Goal: Task Accomplishment & Management: Use online tool/utility

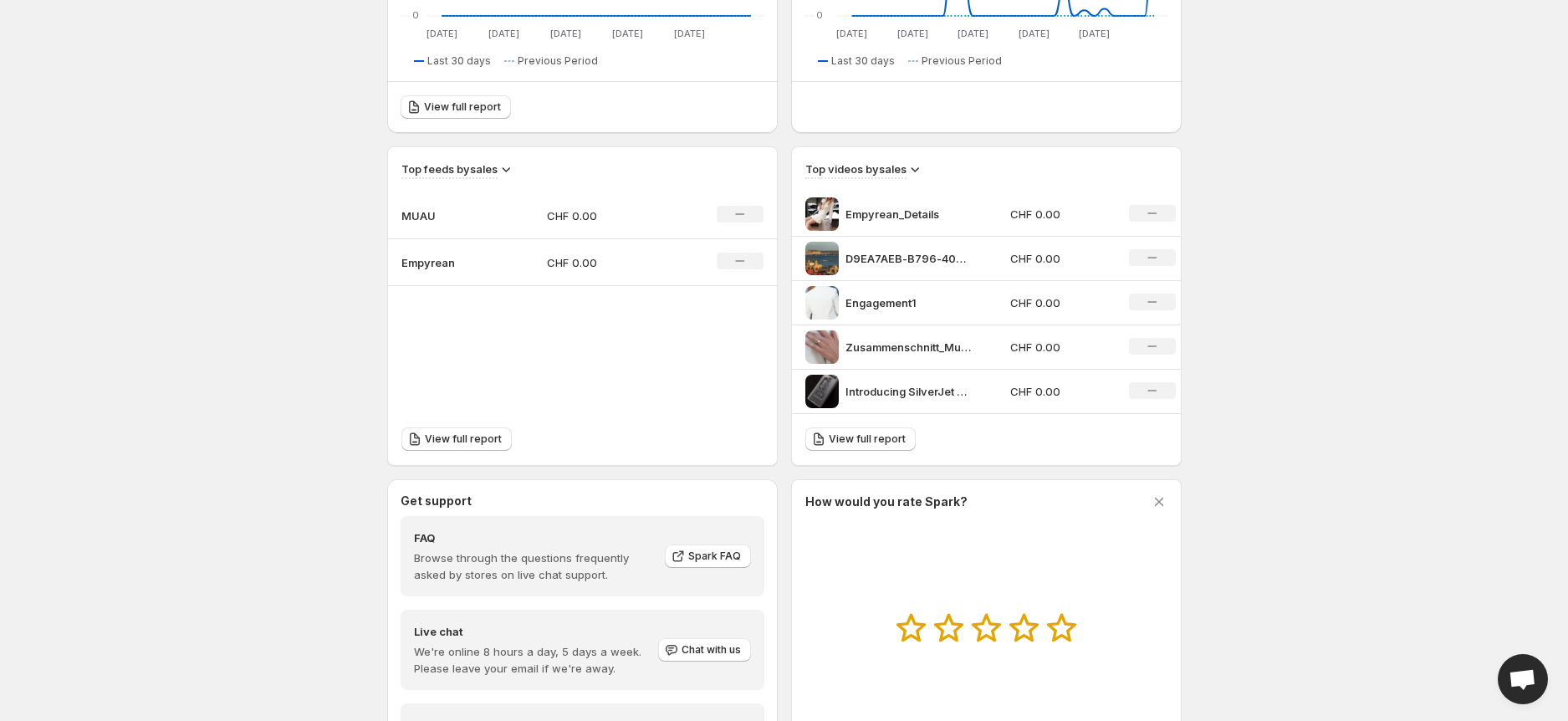
scroll to position [409, 0]
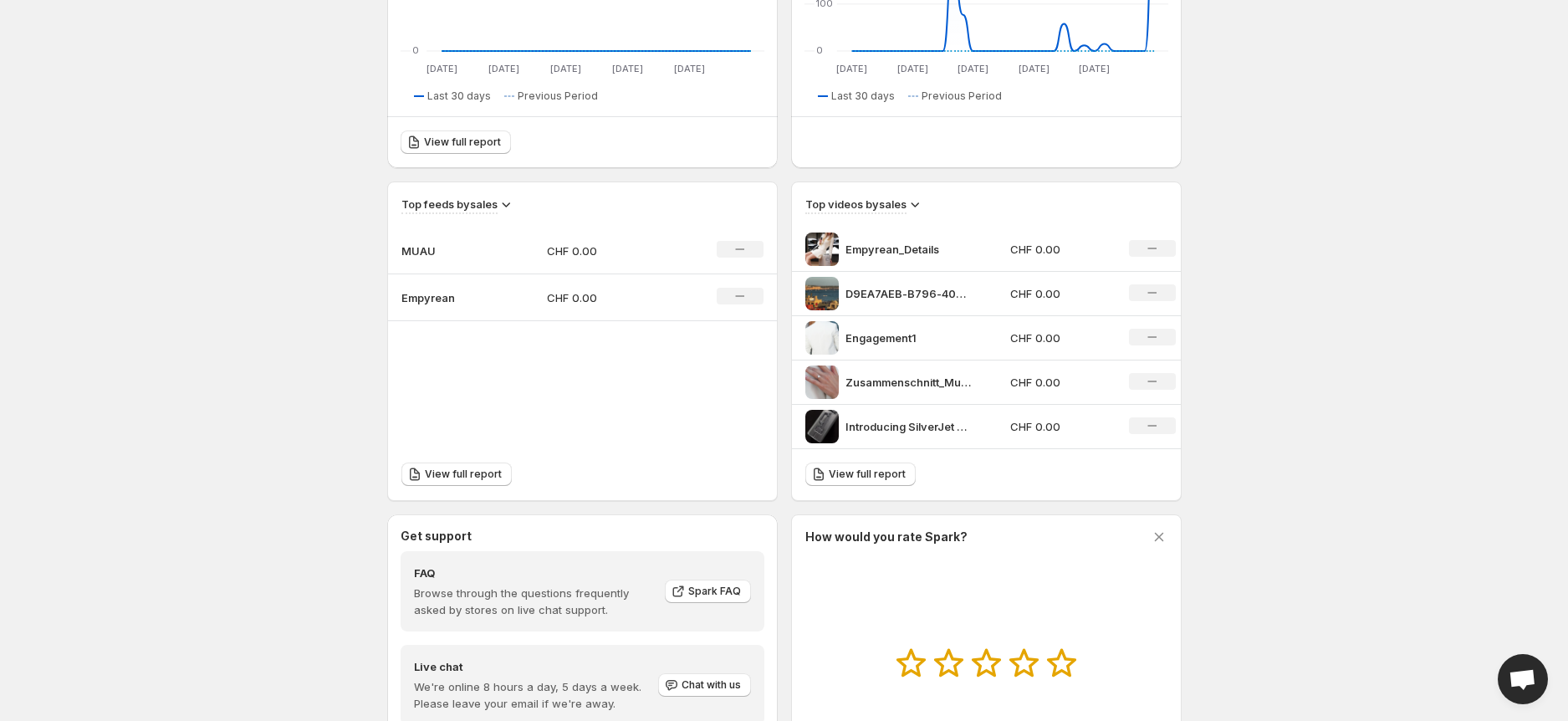
click at [883, 257] on div "Empyrean_Details" at bounding box center [903, 249] width 195 height 33
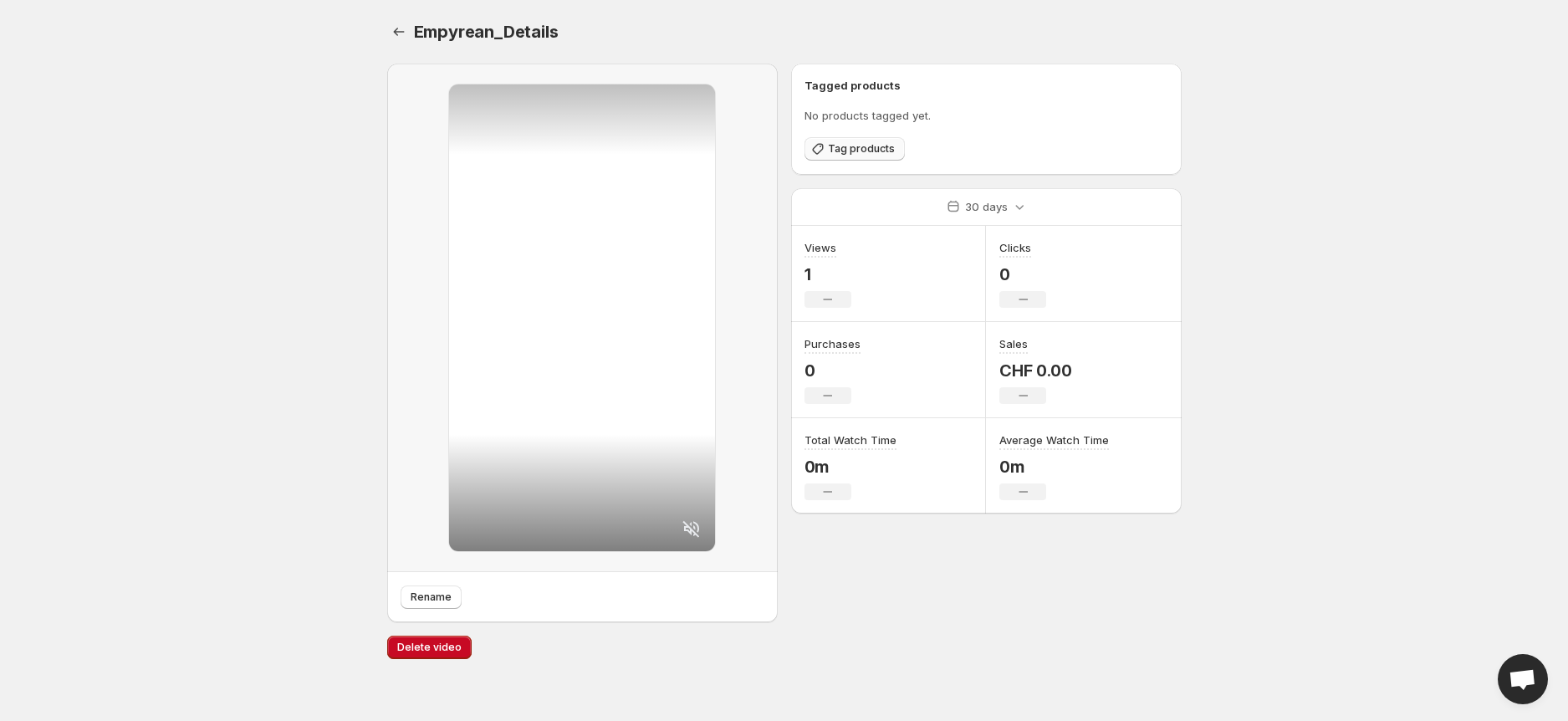
click at [830, 148] on span "Tag products" at bounding box center [862, 149] width 67 height 13
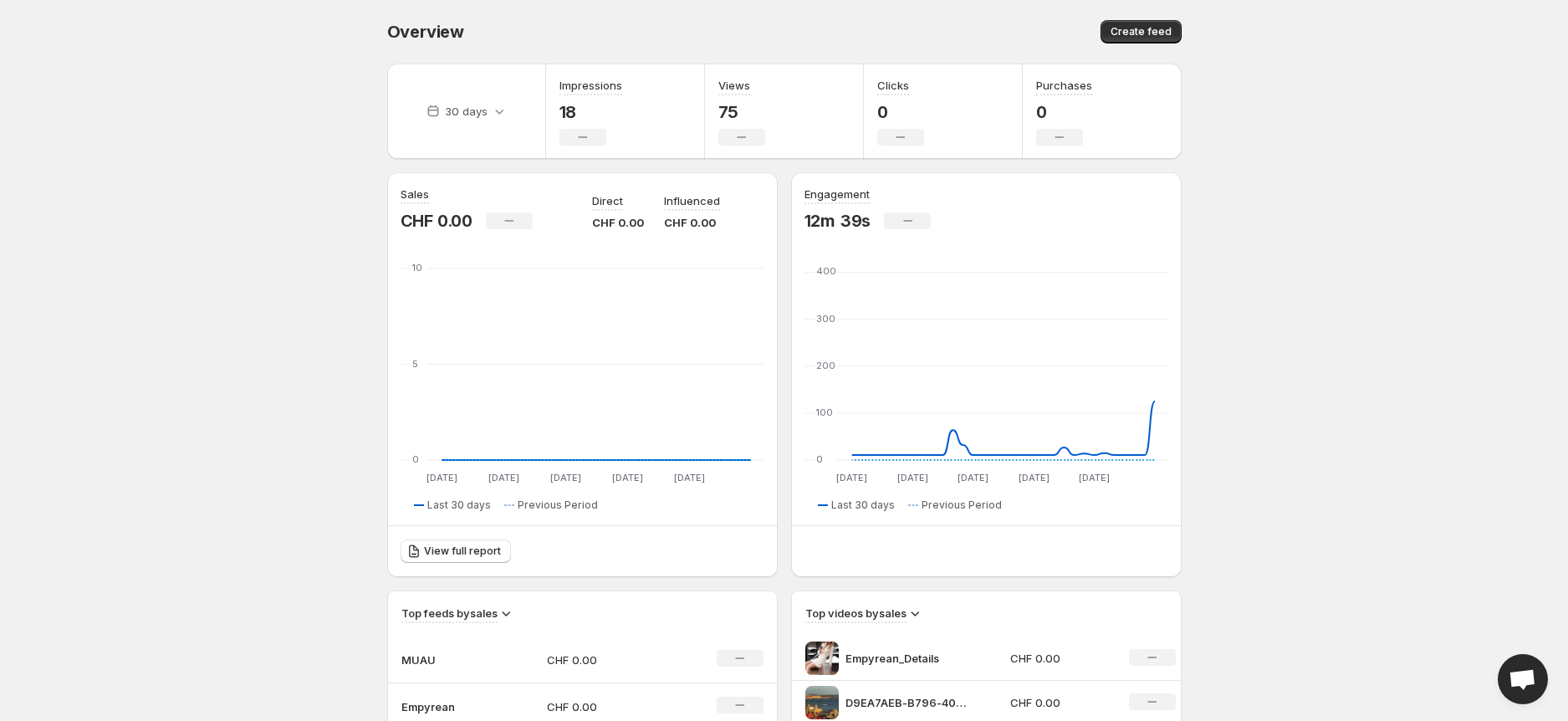
scroll to position [409, 0]
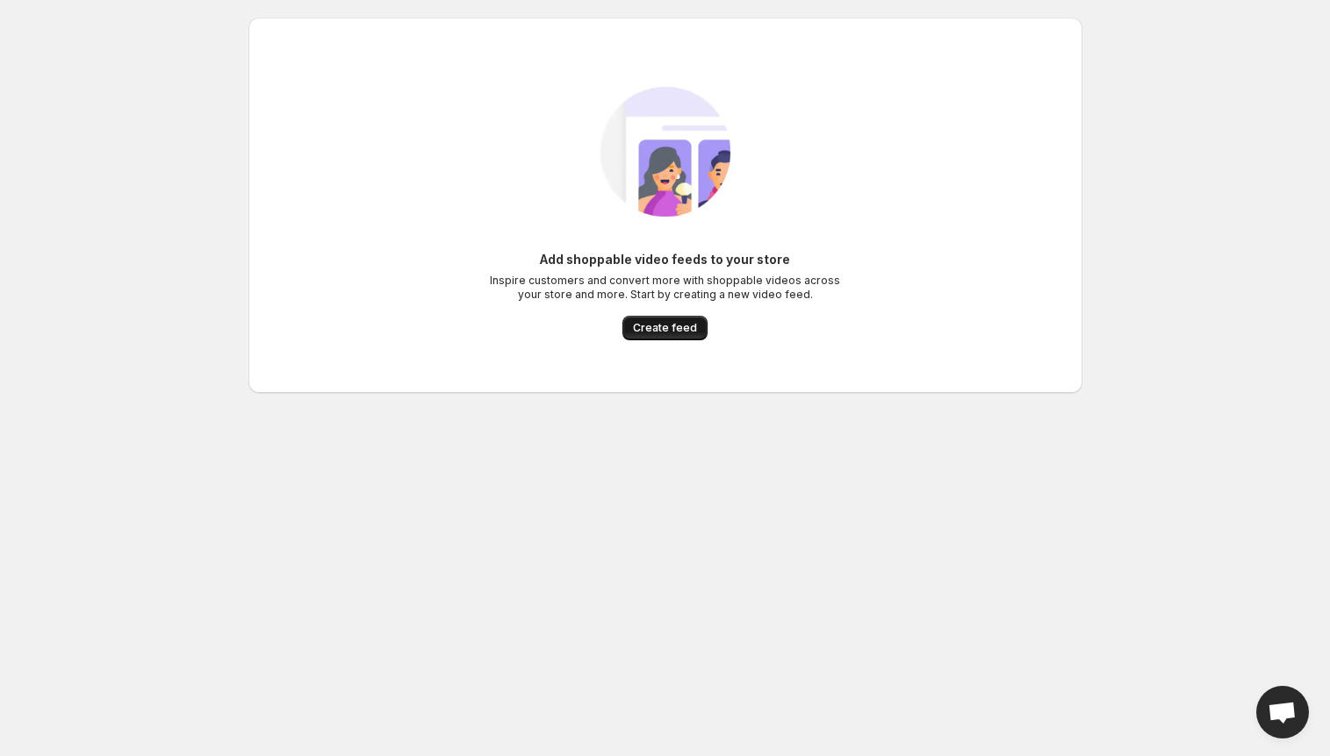
click at [685, 333] on span "Create feed" at bounding box center [665, 328] width 64 height 14
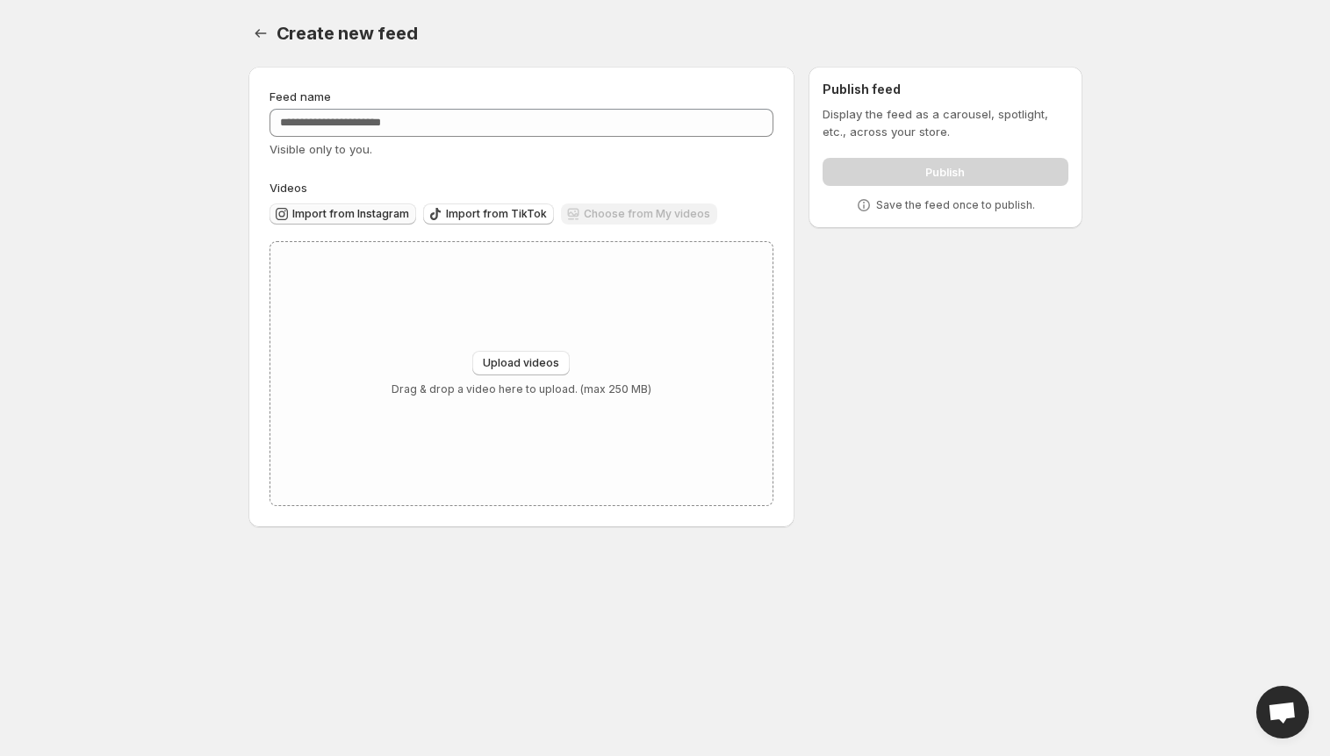
click at [385, 217] on span "Import from Instagram" at bounding box center [350, 214] width 117 height 14
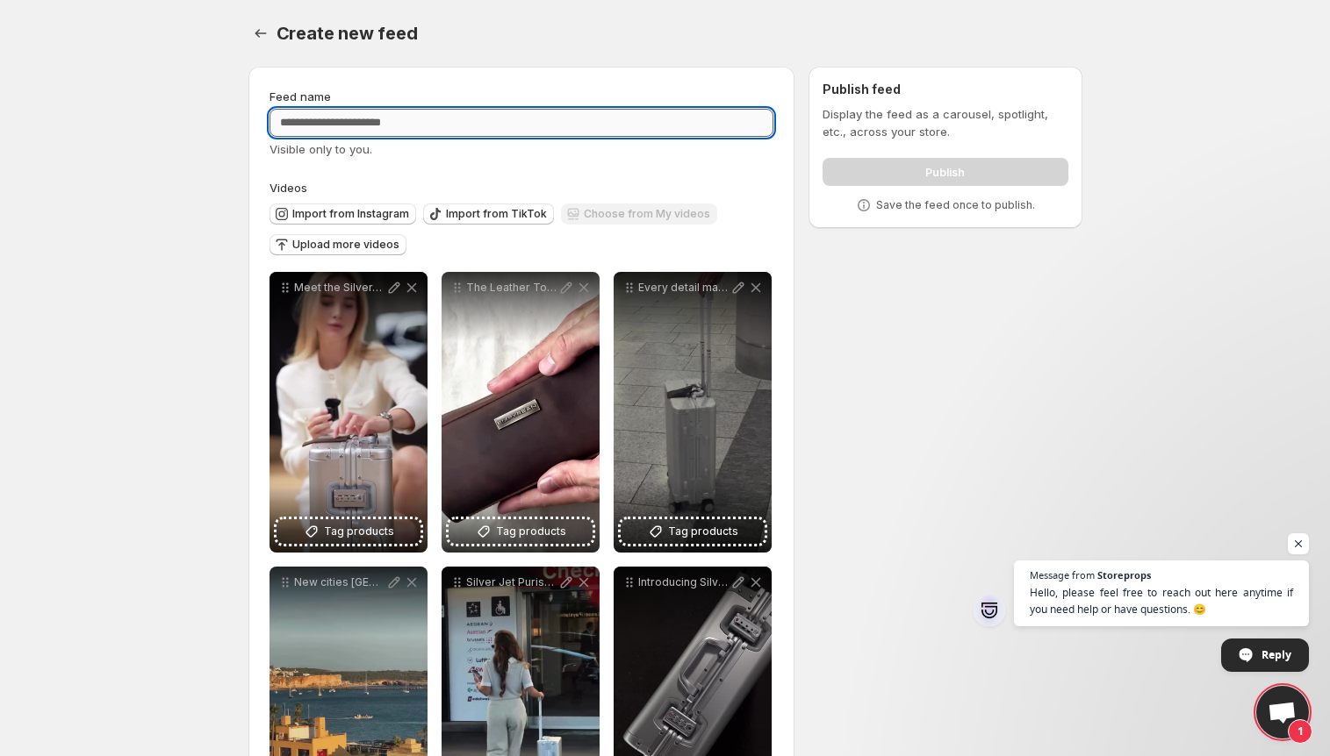
click at [591, 126] on input "Feed name" at bounding box center [521, 123] width 505 height 28
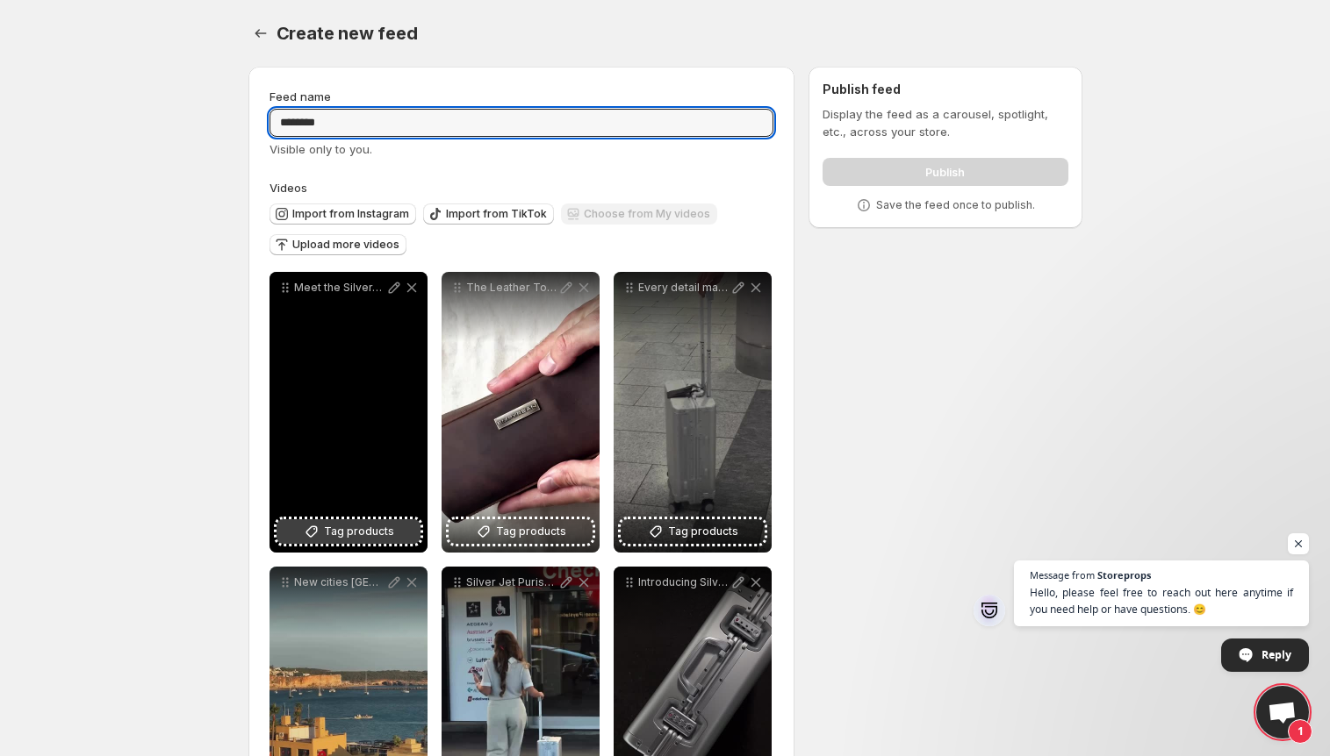
type input "********"
click at [359, 538] on span "Tag products" at bounding box center [359, 532] width 70 height 18
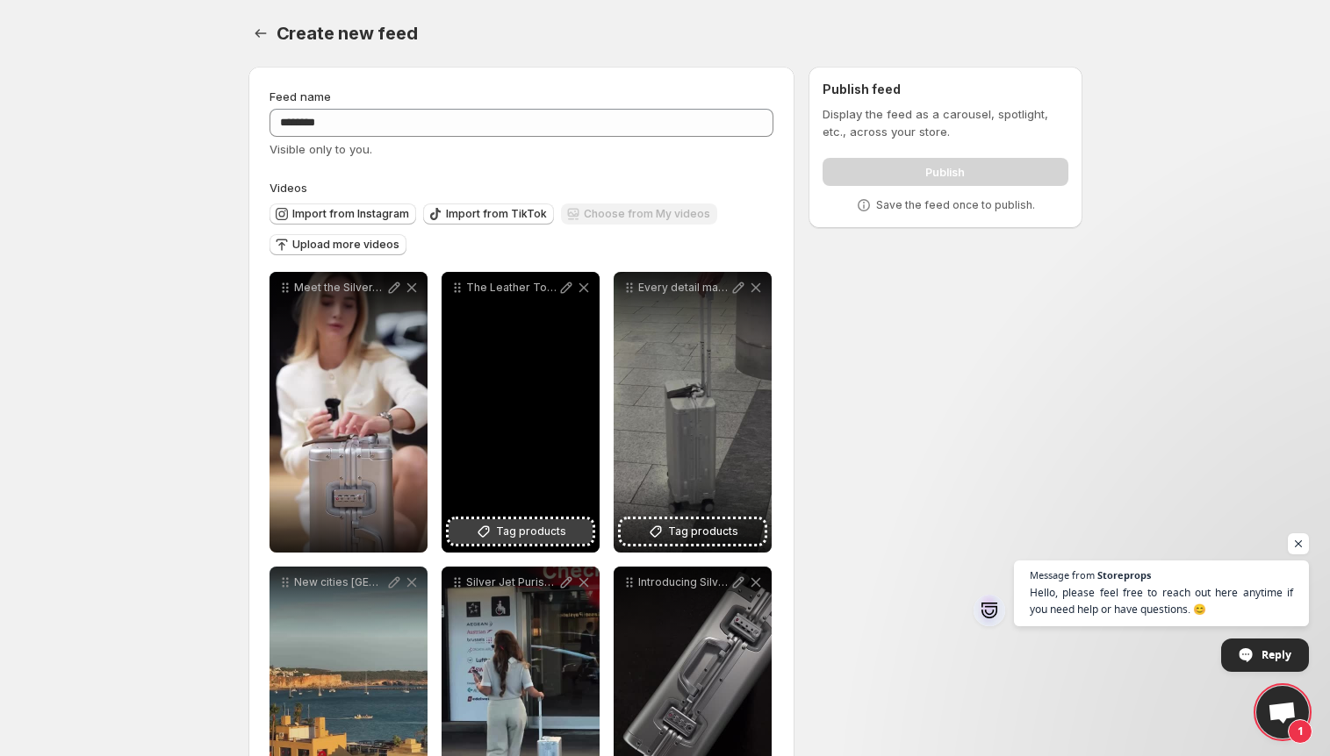
click at [526, 535] on span "Tag products" at bounding box center [531, 532] width 70 height 18
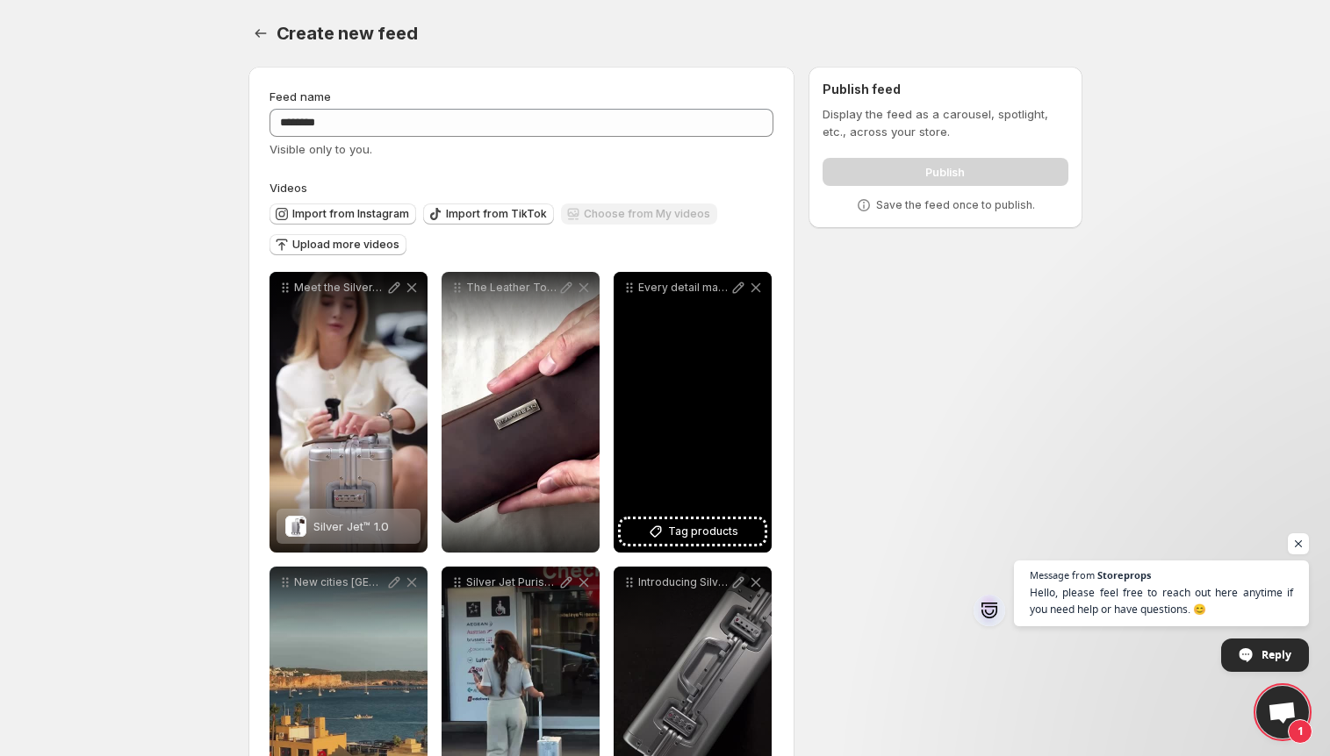
scroll to position [133, 0]
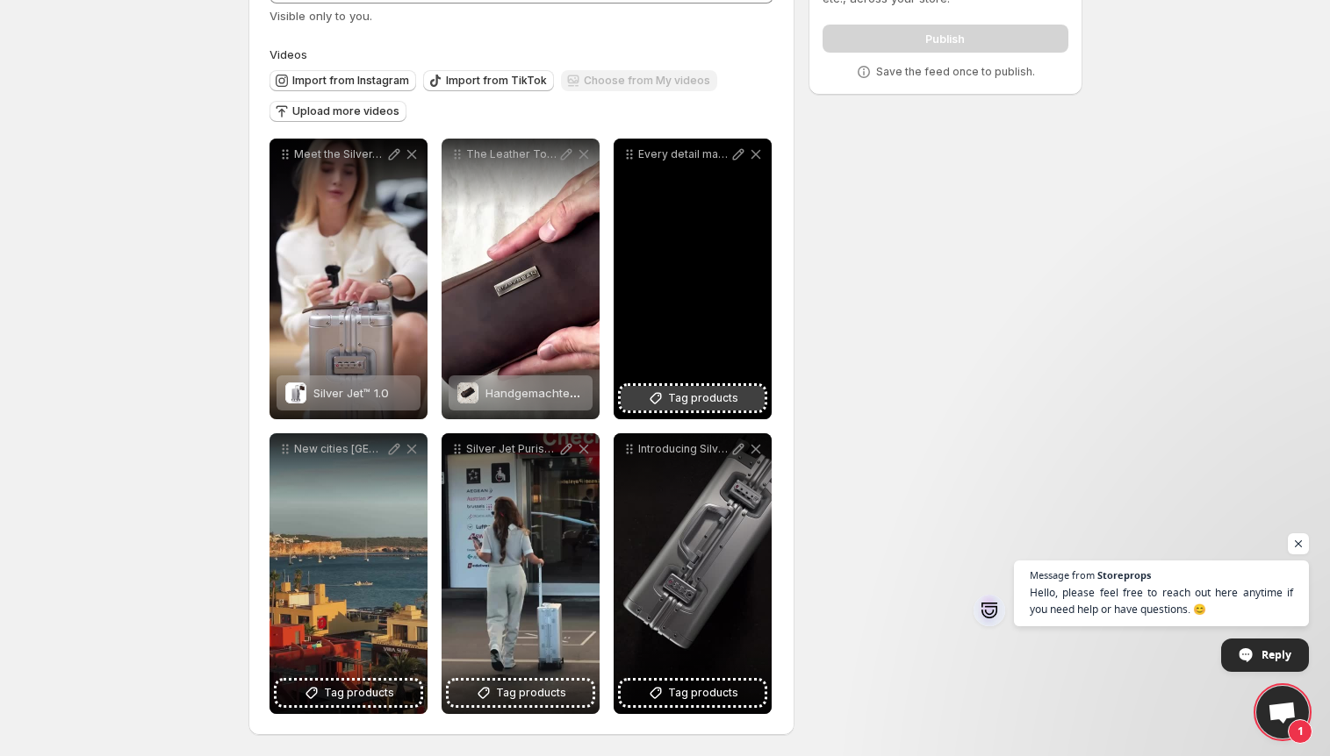
click at [683, 400] on span "Tag products" at bounding box center [703, 399] width 70 height 18
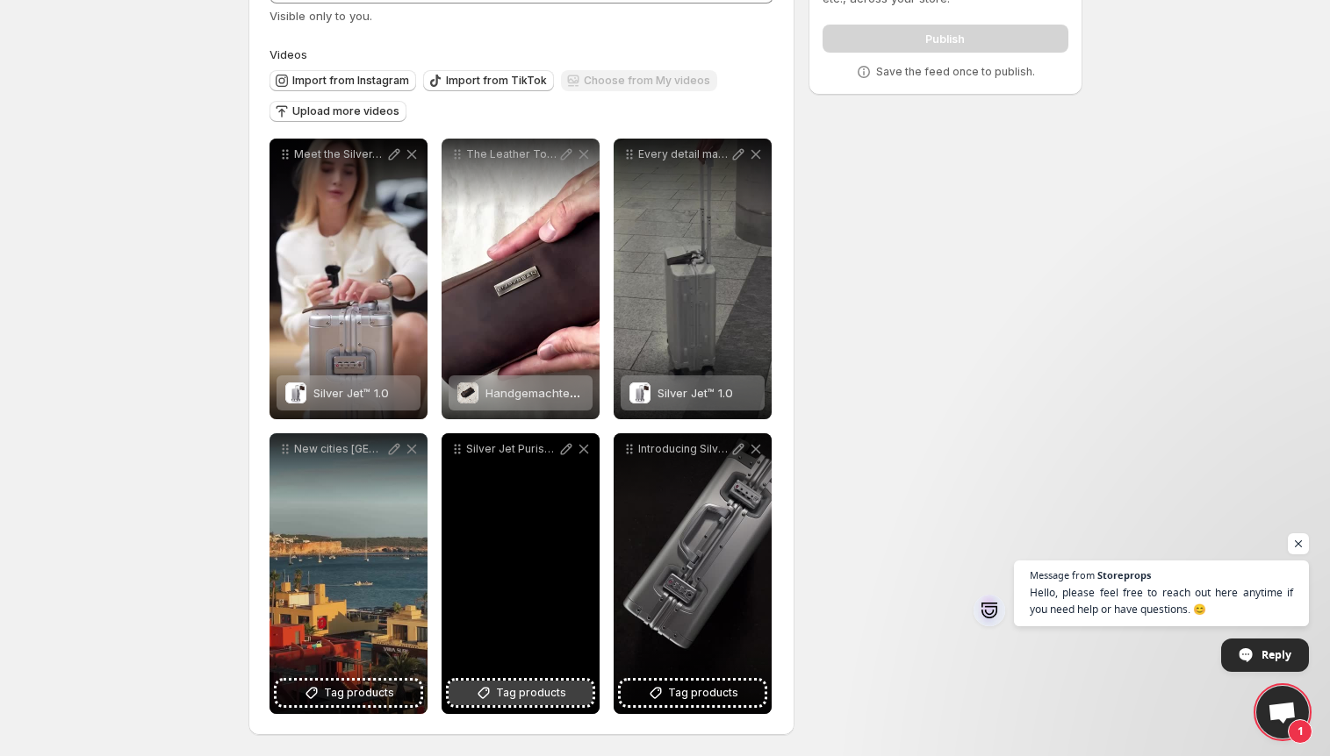
click at [503, 699] on span "Tag products" at bounding box center [531, 694] width 70 height 18
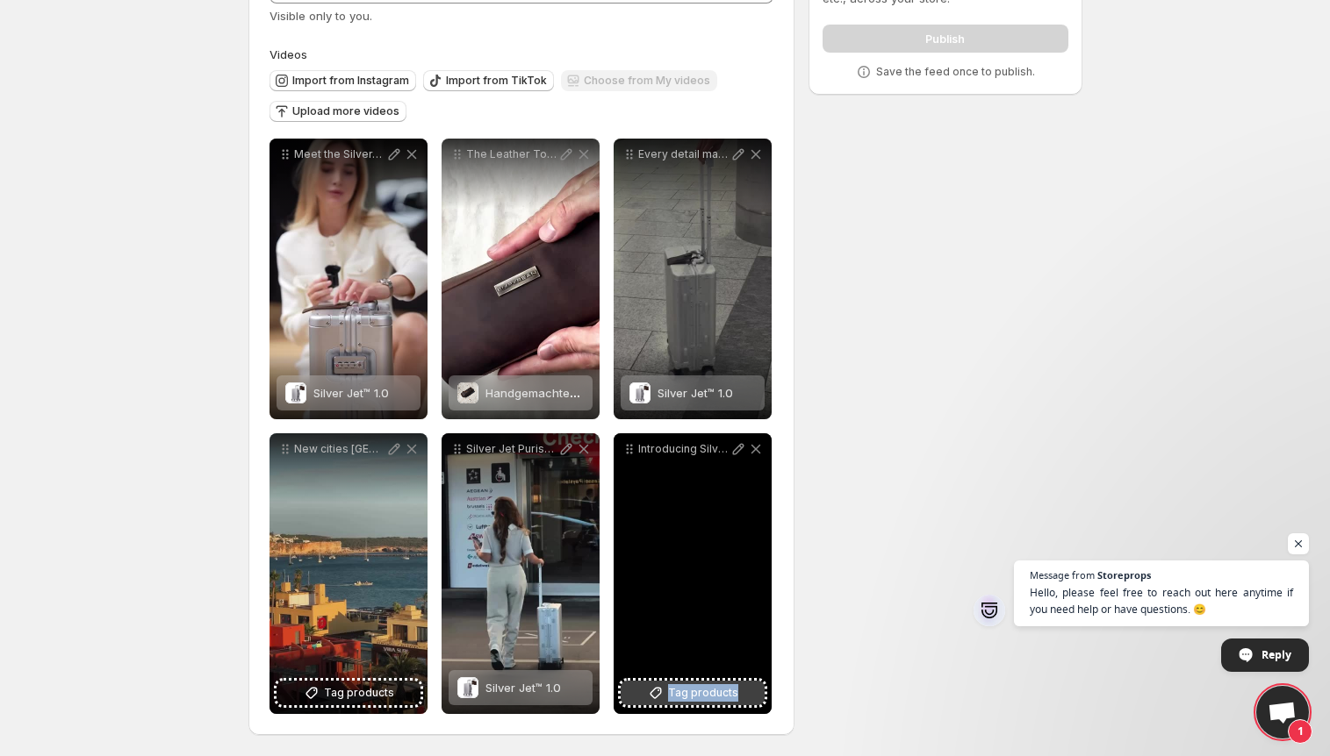
click at [712, 705] on div "Introducing SilverJet 10 A new era of travel begins Aero-grade aluminum Designe…" at bounding box center [692, 574] width 158 height 281
click at [710, 699] on span "Tag products" at bounding box center [703, 694] width 70 height 18
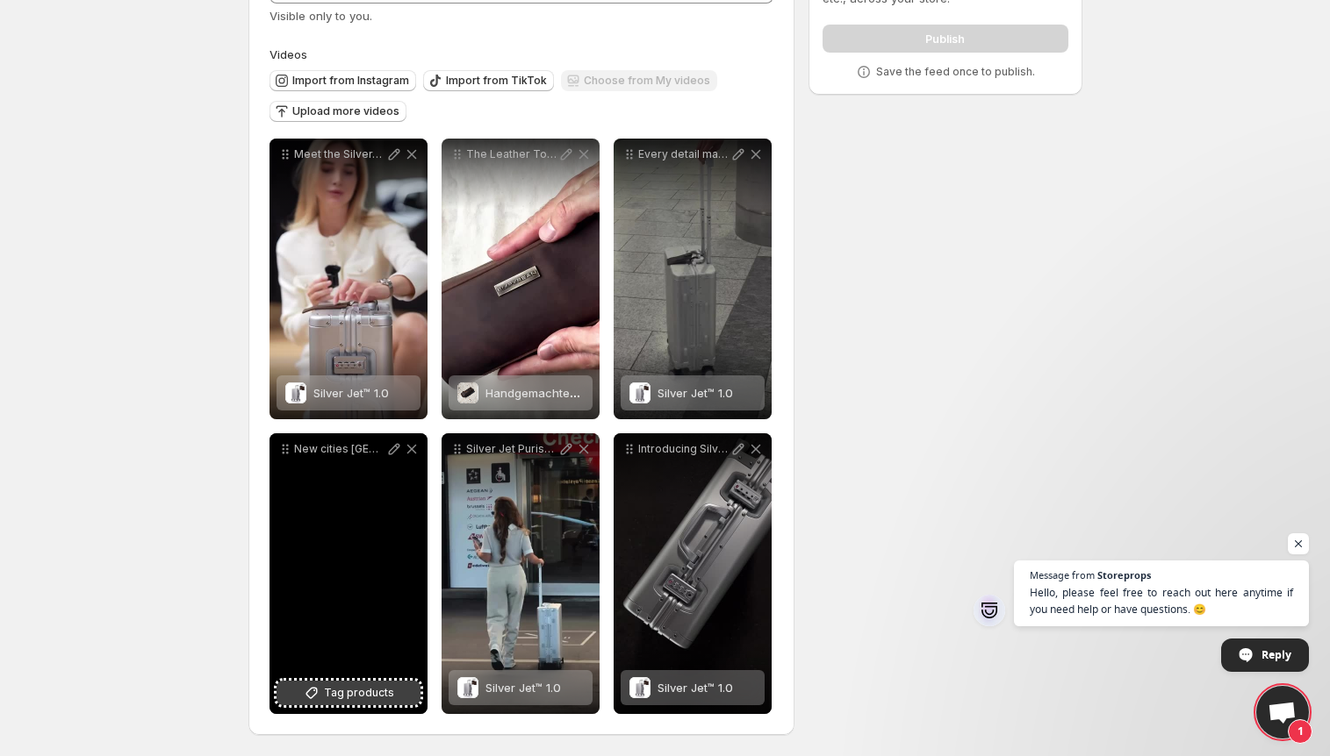
click at [337, 681] on button "Tag products" at bounding box center [348, 693] width 144 height 25
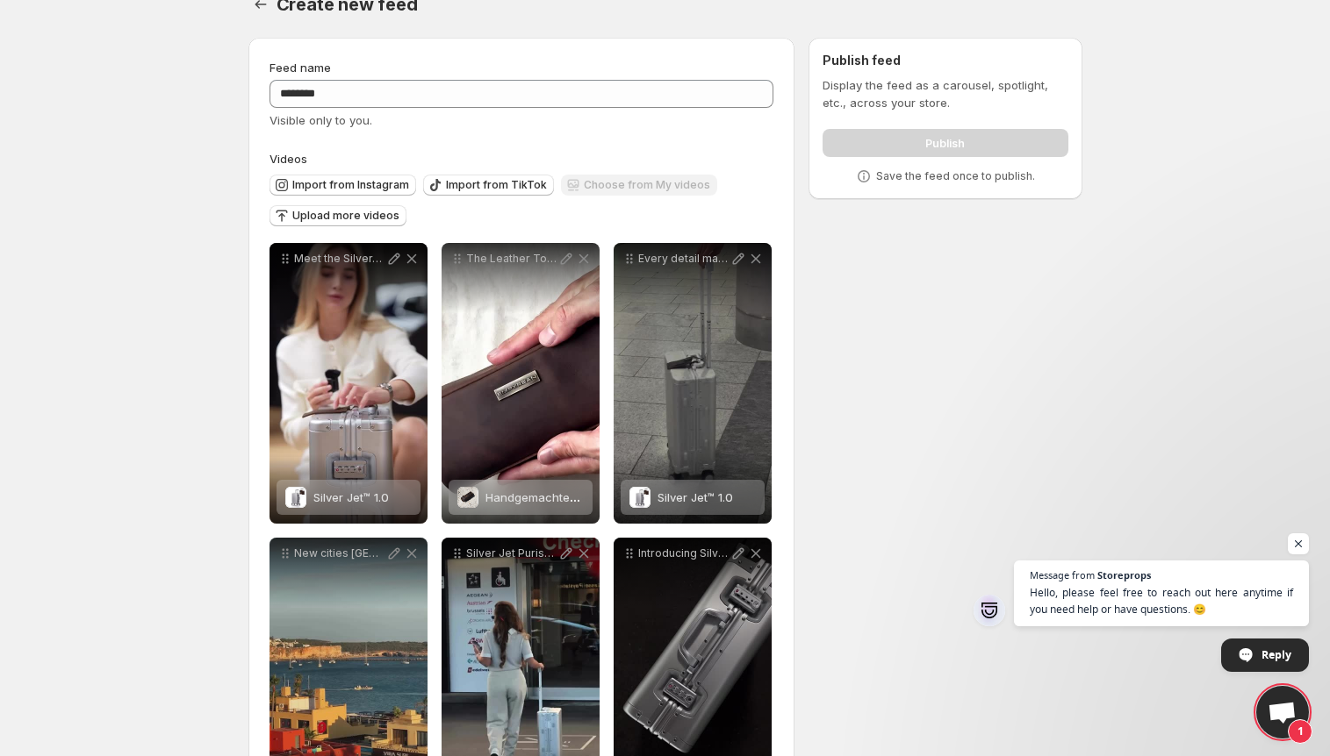
scroll to position [0, 0]
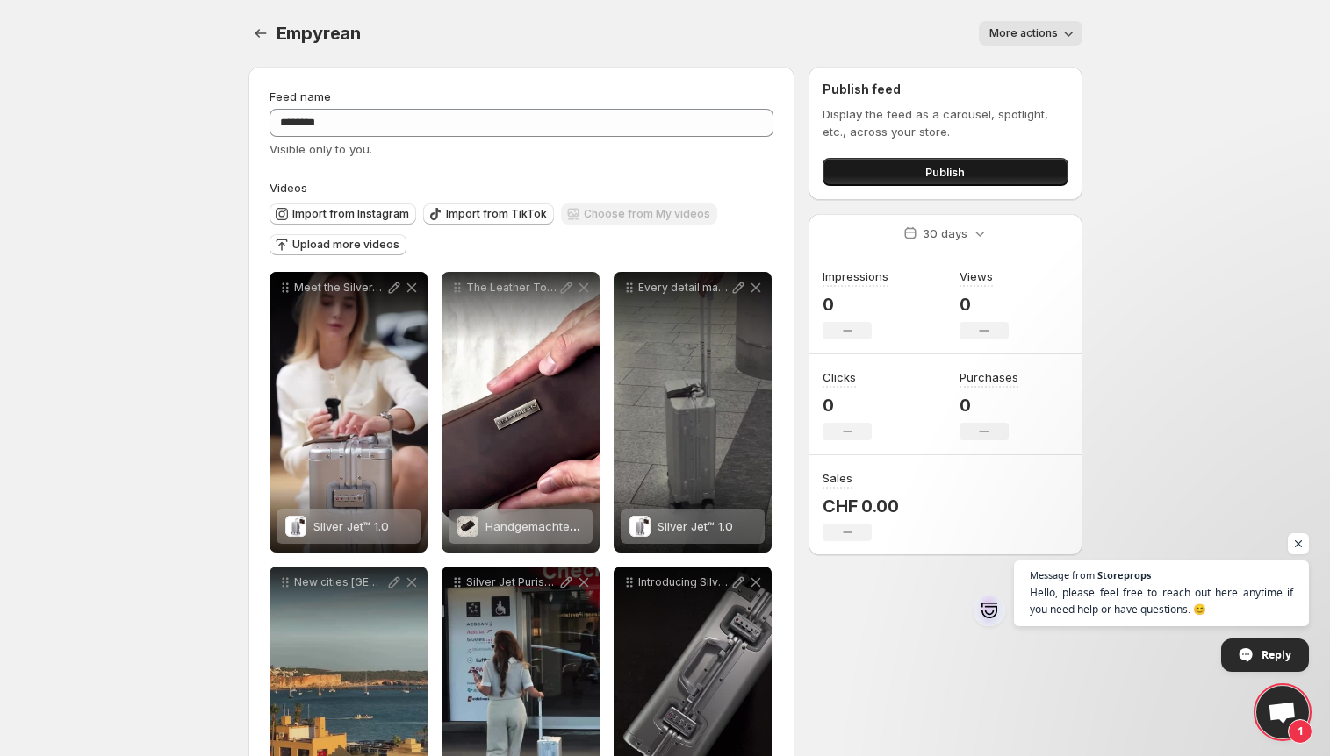
click at [935, 171] on span "Publish" at bounding box center [944, 172] width 39 height 18
drag, startPoint x: 244, startPoint y: 41, endPoint x: 255, endPoint y: 39, distance: 11.5
click at [245, 40] on div "**********" at bounding box center [665, 445] width 876 height 890
click at [260, 37] on icon "Settings" at bounding box center [261, 34] width 18 height 18
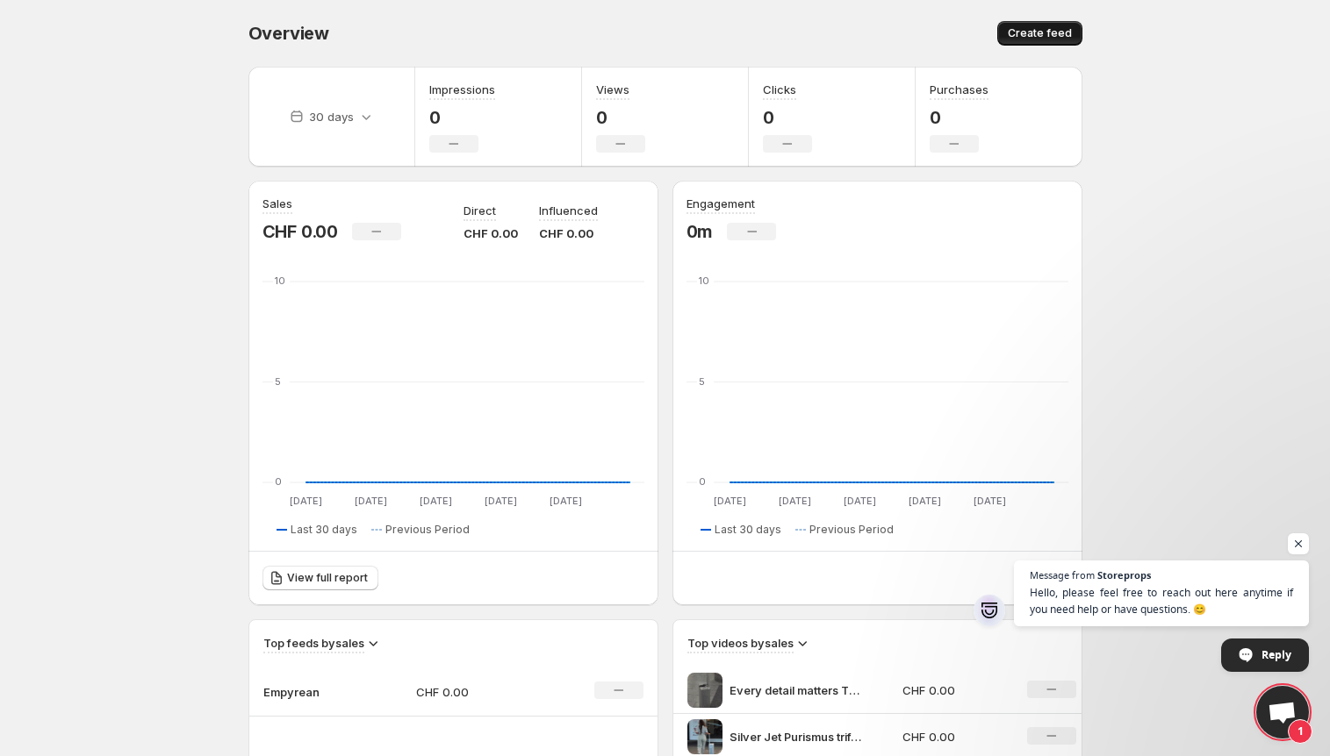
drag, startPoint x: 1069, startPoint y: 35, endPoint x: 1021, endPoint y: 38, distance: 48.3
click at [1069, 35] on span "Create feed" at bounding box center [1039, 33] width 64 height 14
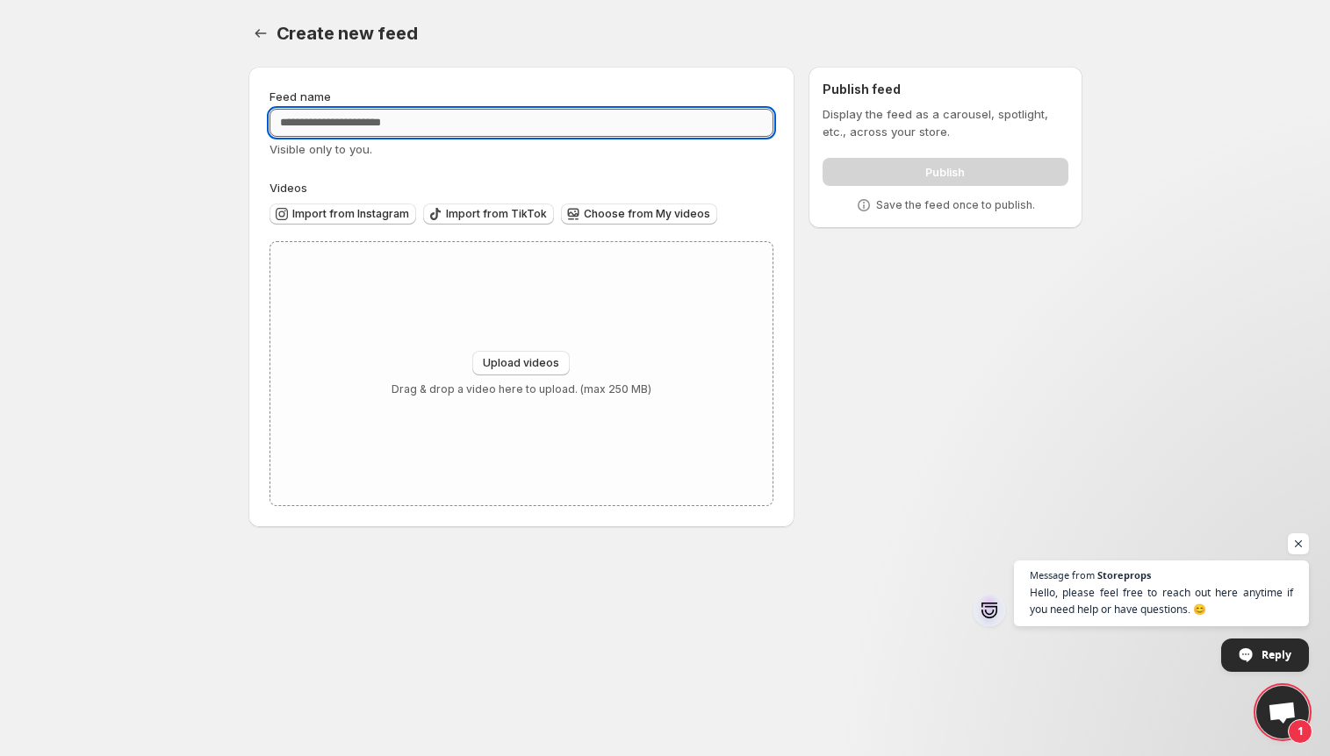
click at [488, 132] on input "Feed name" at bounding box center [521, 123] width 505 height 28
type input "*"
type input "**********"
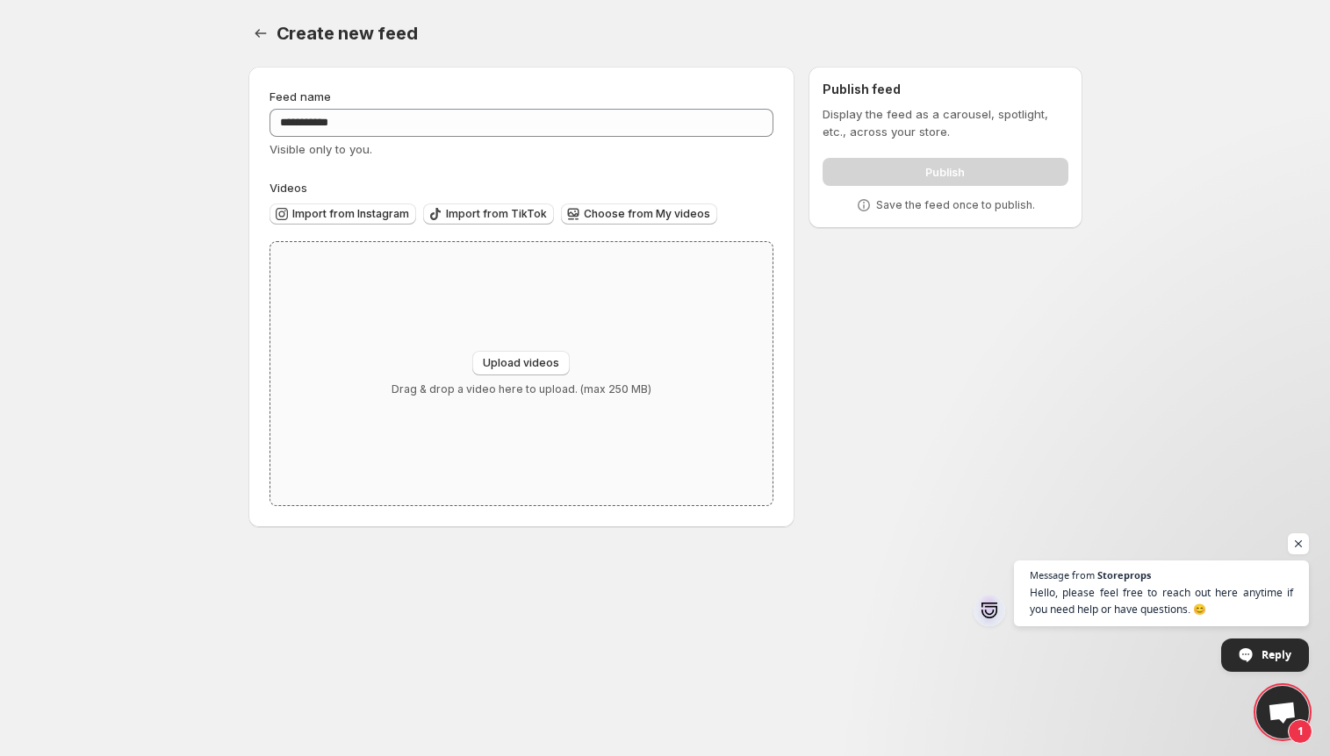
click at [509, 327] on div "Upload videos Drag & drop a video here to upload. (max 250 MB)" at bounding box center [521, 373] width 503 height 263
click at [351, 212] on span "Import from Instagram" at bounding box center [350, 214] width 117 height 14
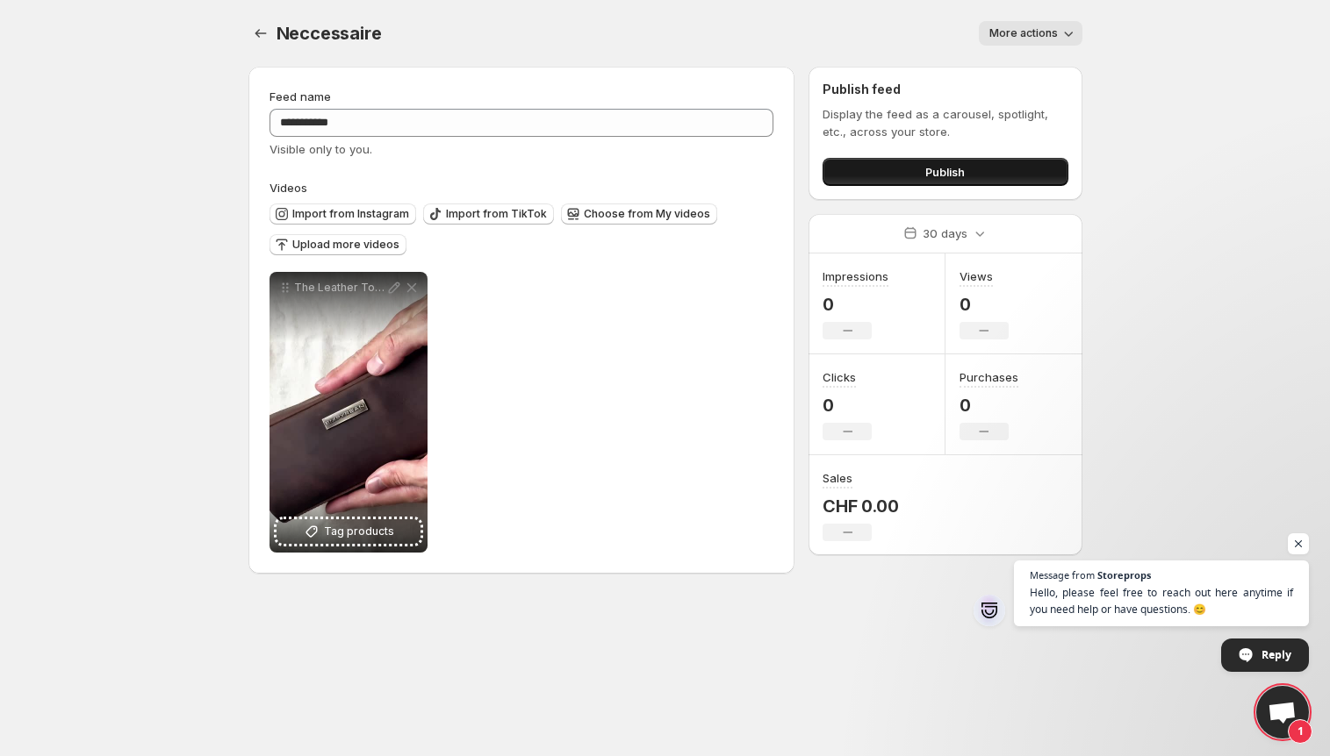
click at [922, 180] on button "Publish" at bounding box center [944, 172] width 245 height 28
click at [262, 39] on icon "Settings" at bounding box center [261, 34] width 18 height 18
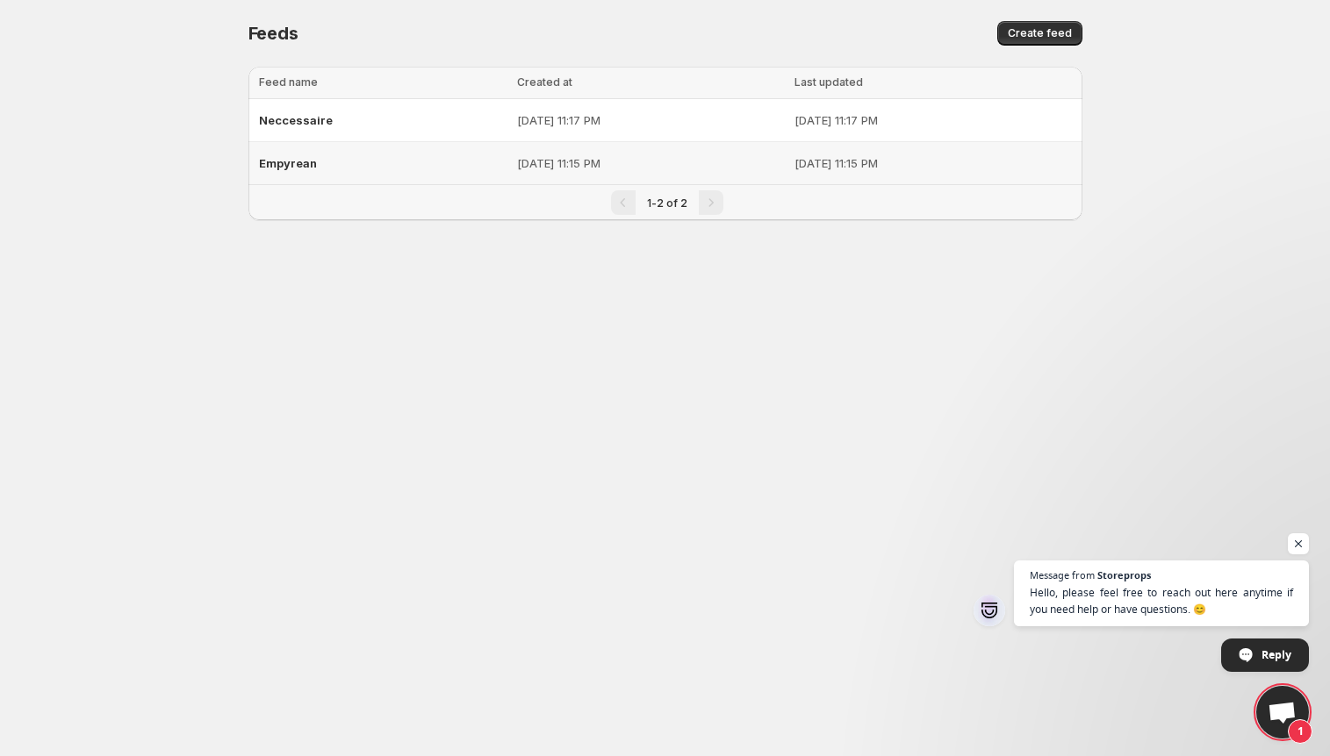
click at [318, 157] on div "Empyrean" at bounding box center [383, 163] width 248 height 32
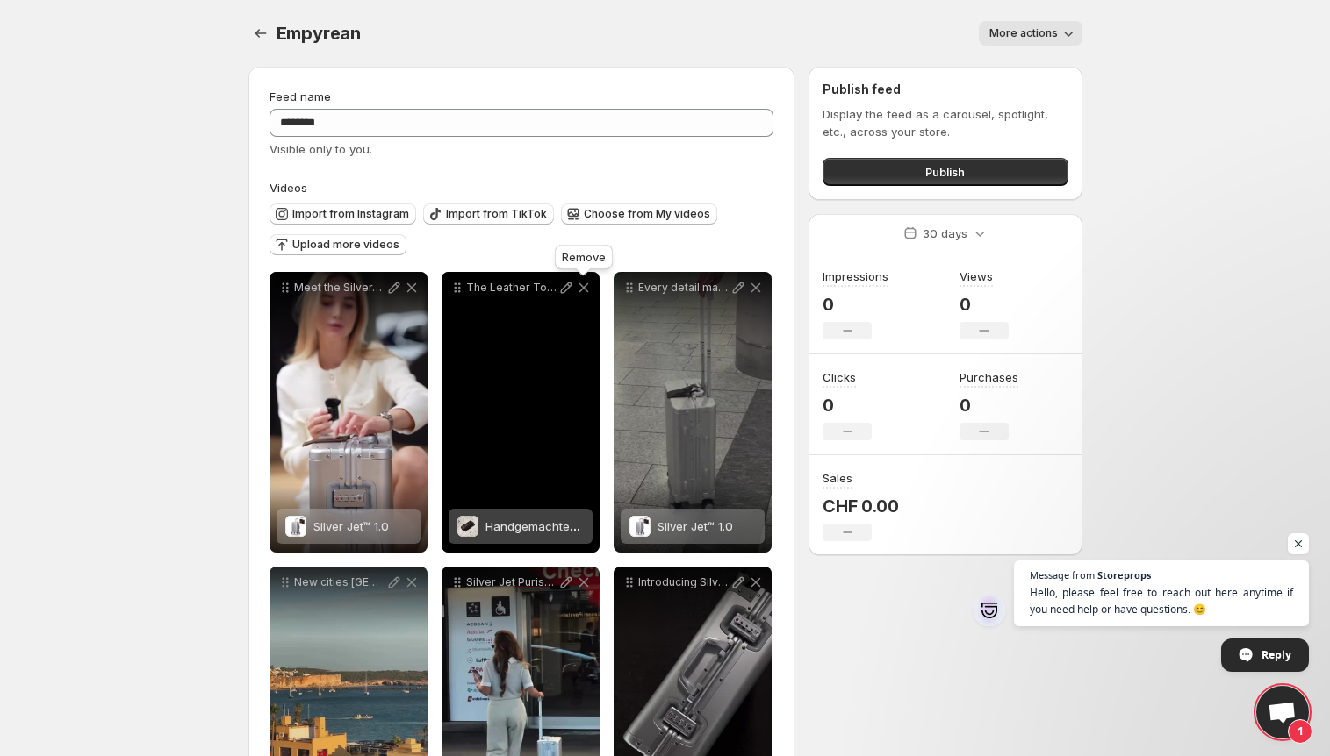
click at [582, 284] on icon at bounding box center [584, 288] width 18 height 18
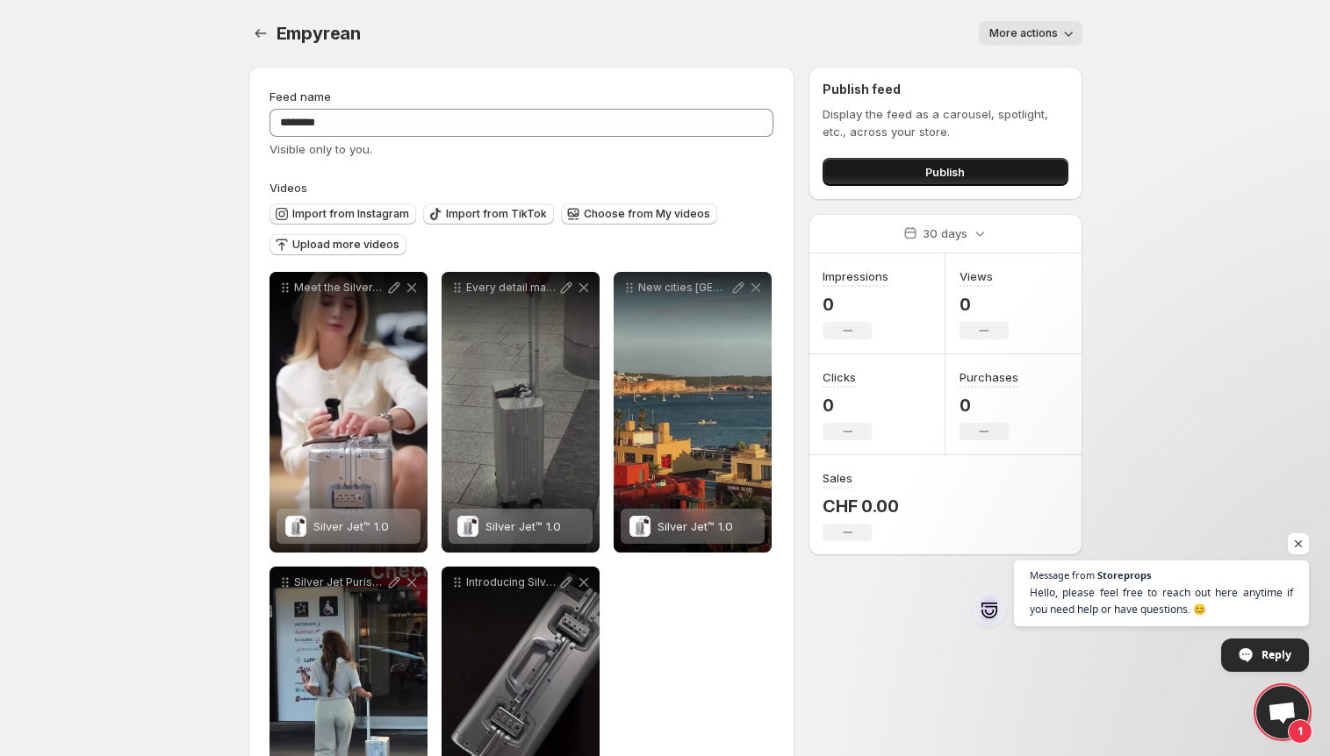
click at [970, 171] on button "Publish" at bounding box center [944, 172] width 245 height 28
click at [952, 169] on span "Publish" at bounding box center [944, 172] width 39 height 18
